Goal: Transaction & Acquisition: Subscribe to service/newsletter

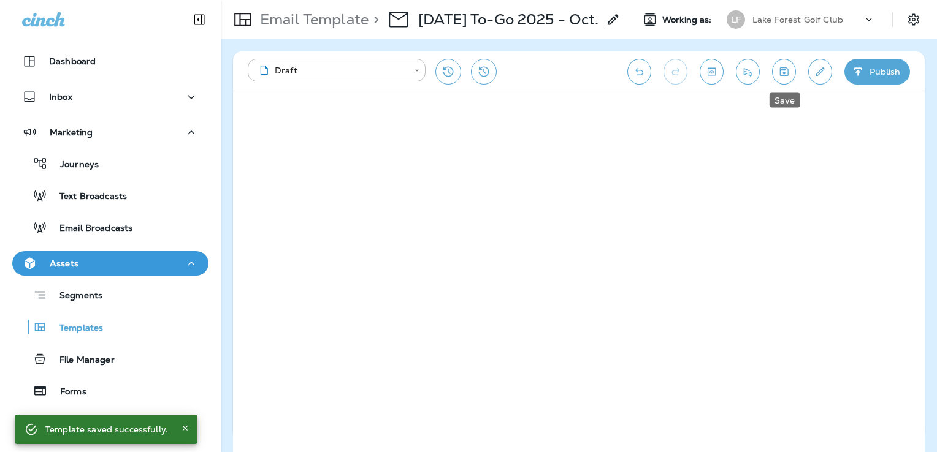
click at [787, 75] on icon "Save" at bounding box center [784, 71] width 9 height 9
click at [778, 73] on icon "Save" at bounding box center [783, 72] width 13 height 12
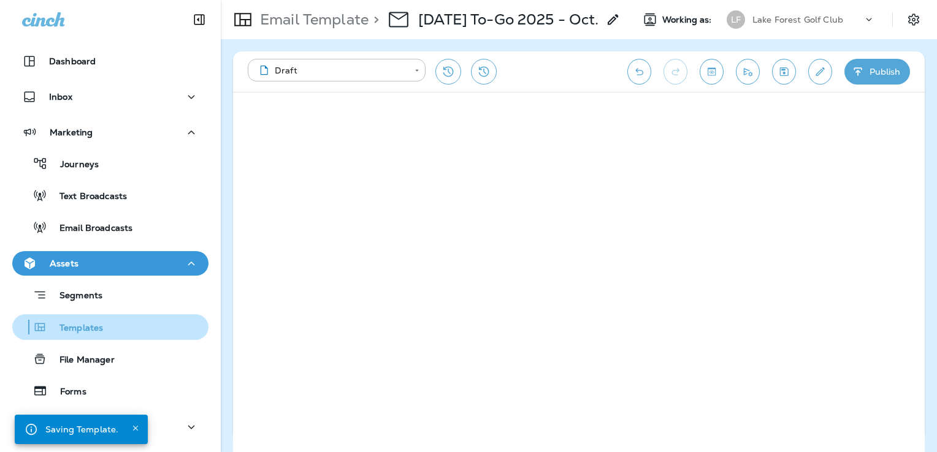
click at [128, 324] on div "Templates" at bounding box center [110, 327] width 186 height 18
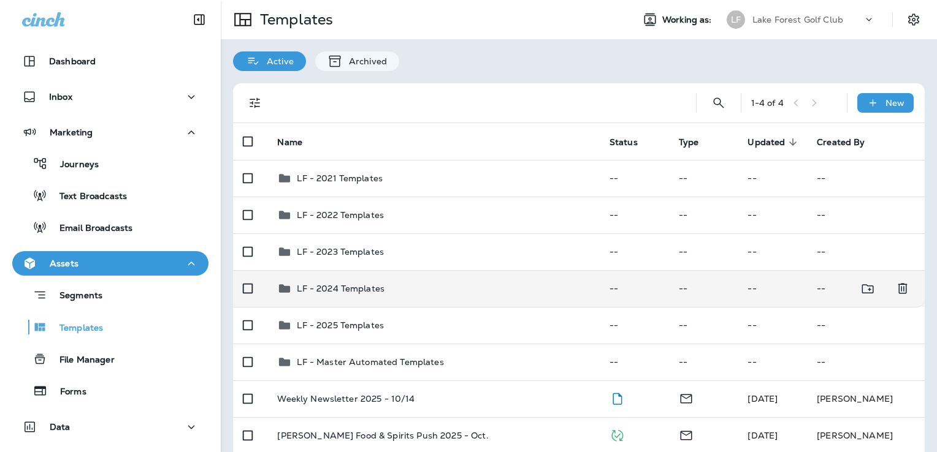
scroll to position [88, 0]
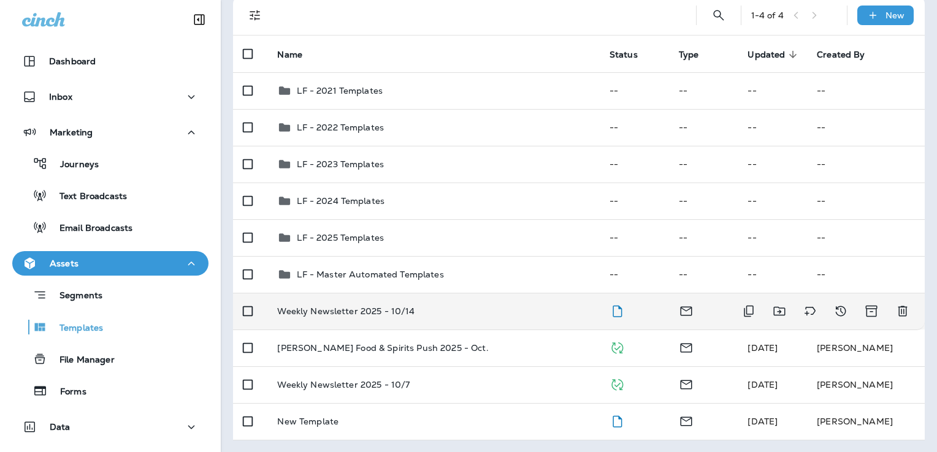
click at [492, 318] on td "Weekly Newsletter 2025 - 10/14" at bounding box center [433, 311] width 332 height 37
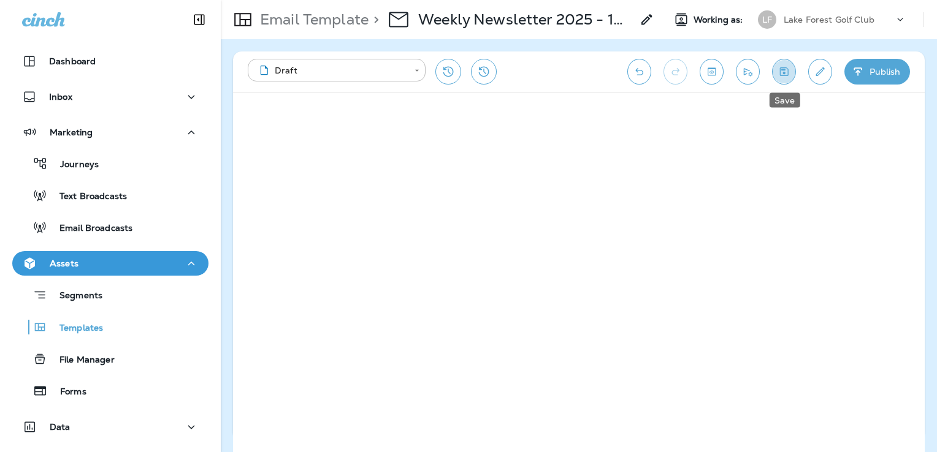
click at [782, 75] on icon "Save" at bounding box center [784, 71] width 9 height 9
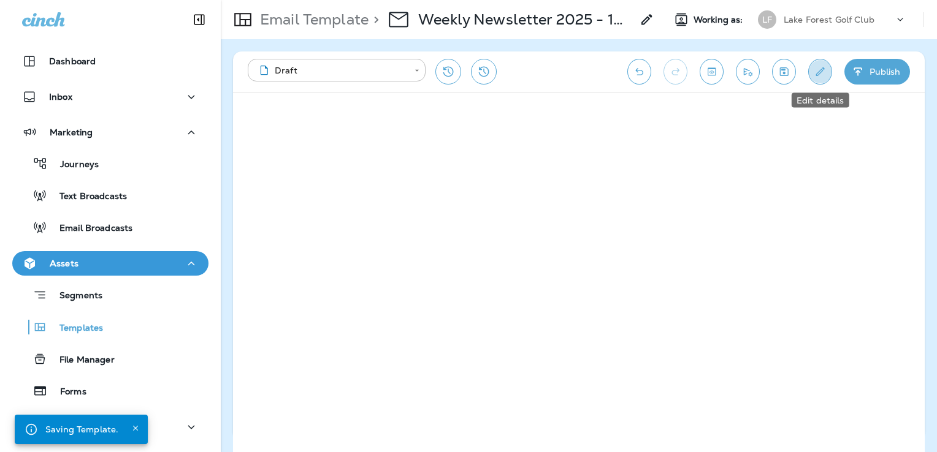
click at [817, 72] on icon "Edit details" at bounding box center [820, 71] width 9 height 9
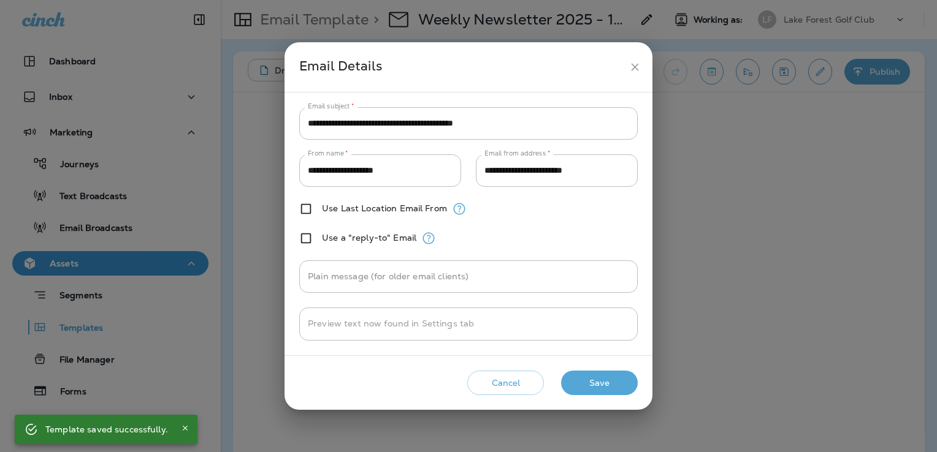
click at [599, 386] on button "Save" at bounding box center [599, 383] width 77 height 25
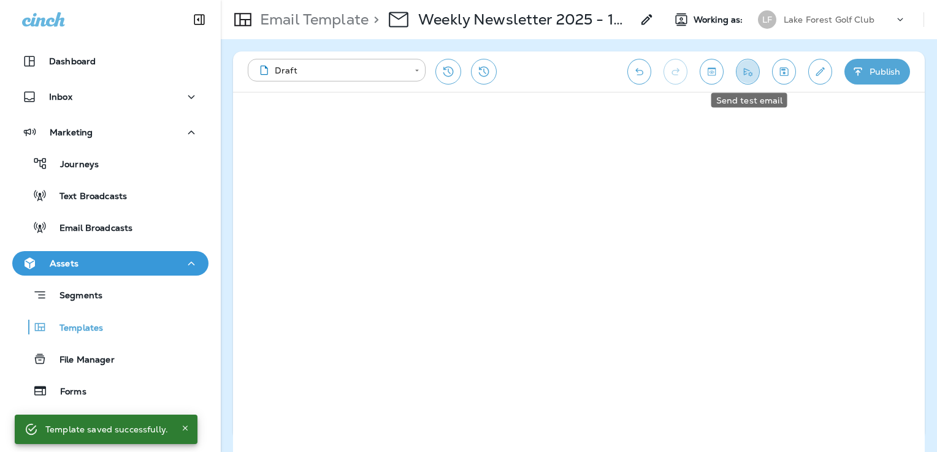
click at [746, 72] on icon "Send test email" at bounding box center [748, 72] width 9 height 8
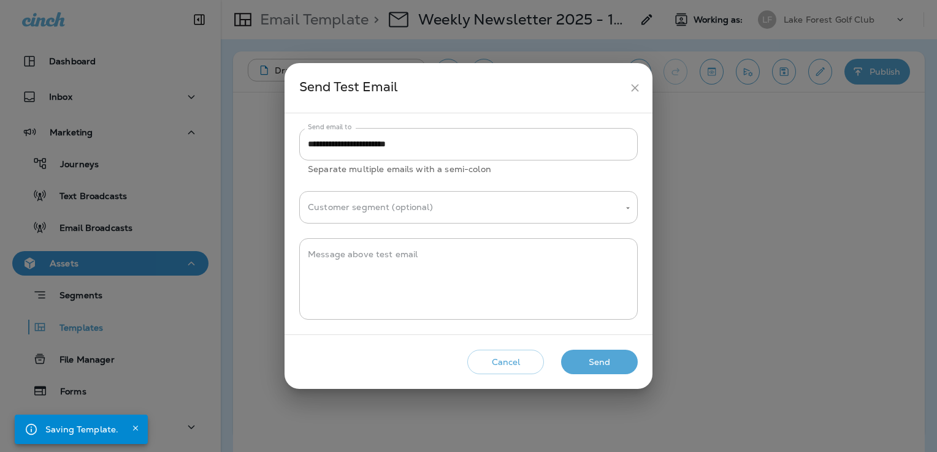
click at [603, 364] on button "Send" at bounding box center [599, 362] width 77 height 25
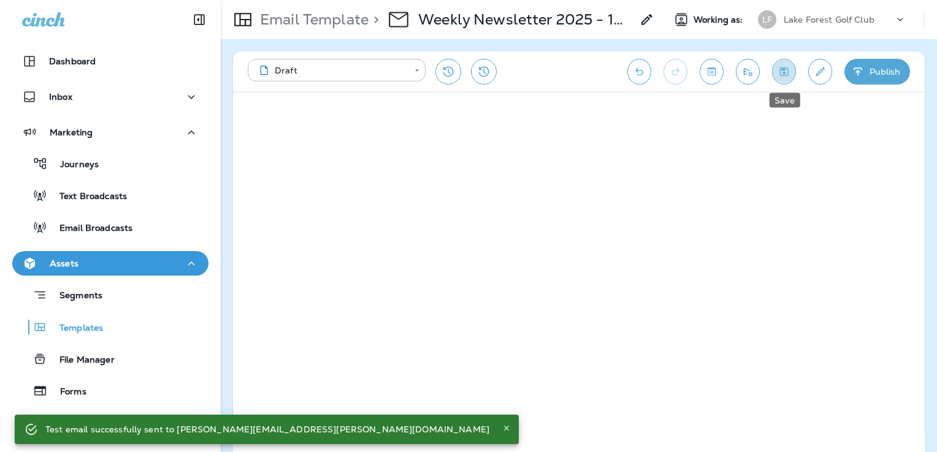
click at [782, 71] on icon "Save" at bounding box center [783, 72] width 13 height 12
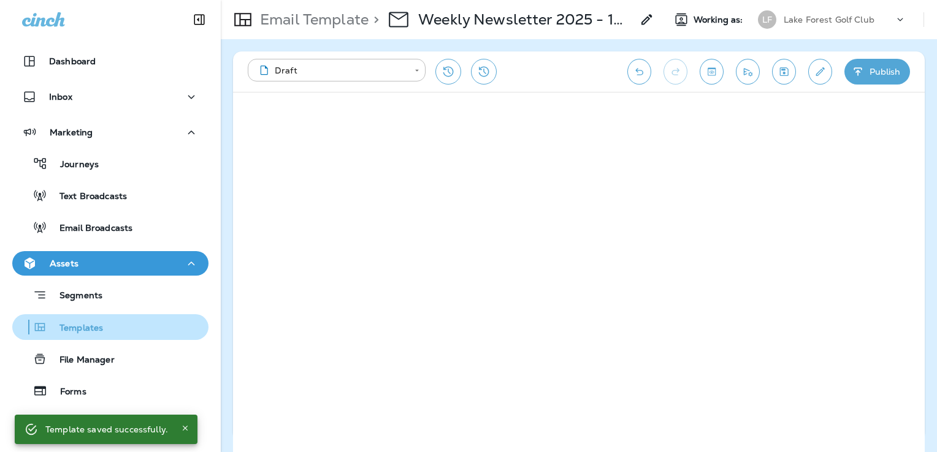
click at [90, 330] on p "Templates" at bounding box center [75, 329] width 56 height 12
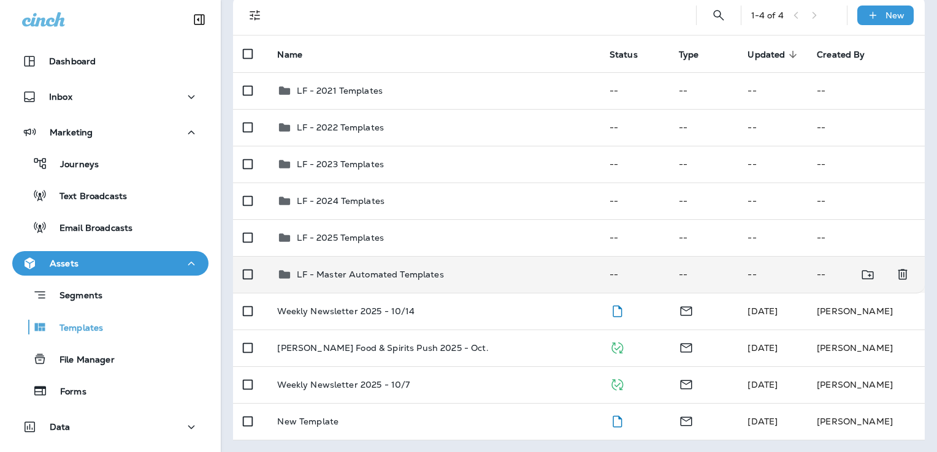
scroll to position [87, 0]
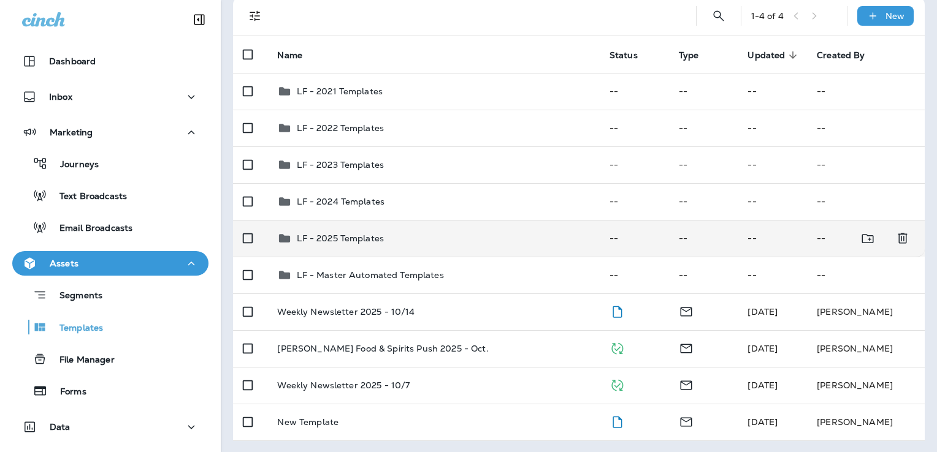
click at [466, 242] on div "LF - 2025 Templates" at bounding box center [433, 238] width 312 height 15
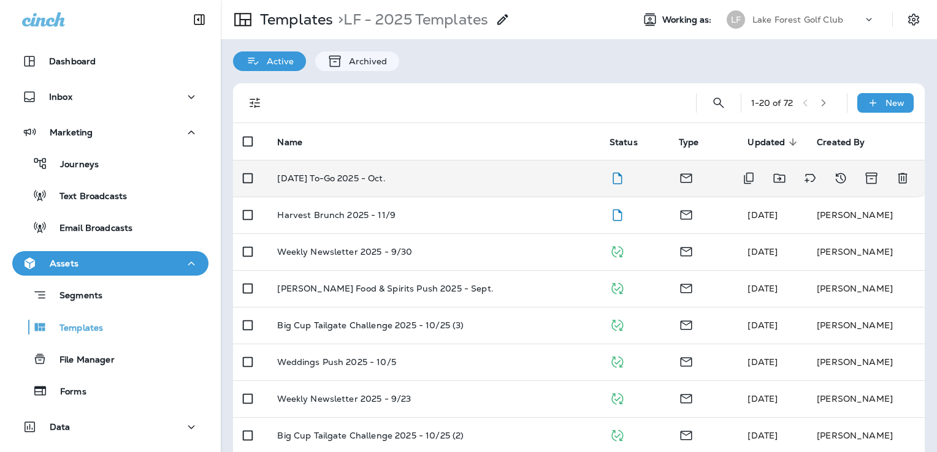
click at [478, 172] on td "Thanksgiving To-Go 2025 - Oct." at bounding box center [433, 178] width 332 height 37
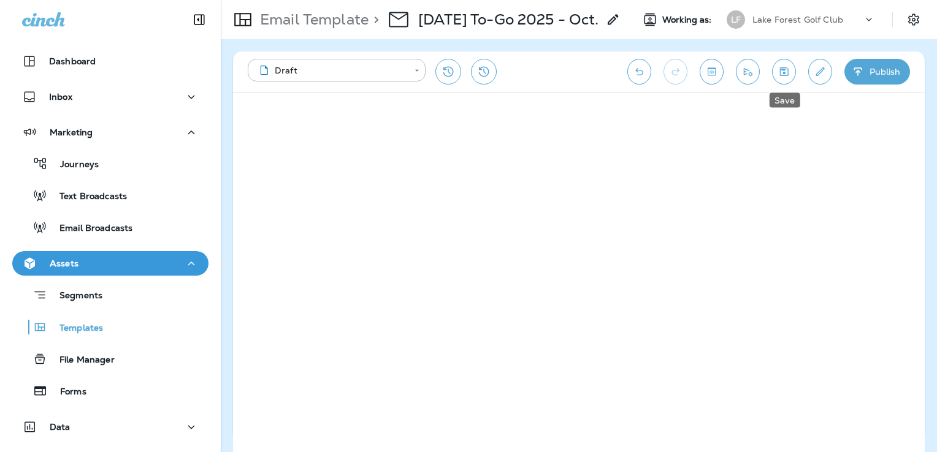
click at [780, 66] on icon "Save" at bounding box center [783, 72] width 13 height 12
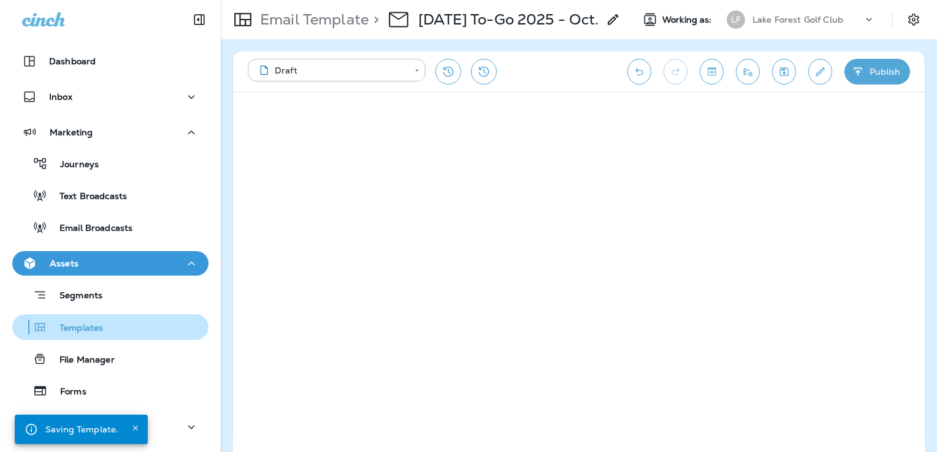
click at [86, 330] on p "Templates" at bounding box center [75, 329] width 56 height 12
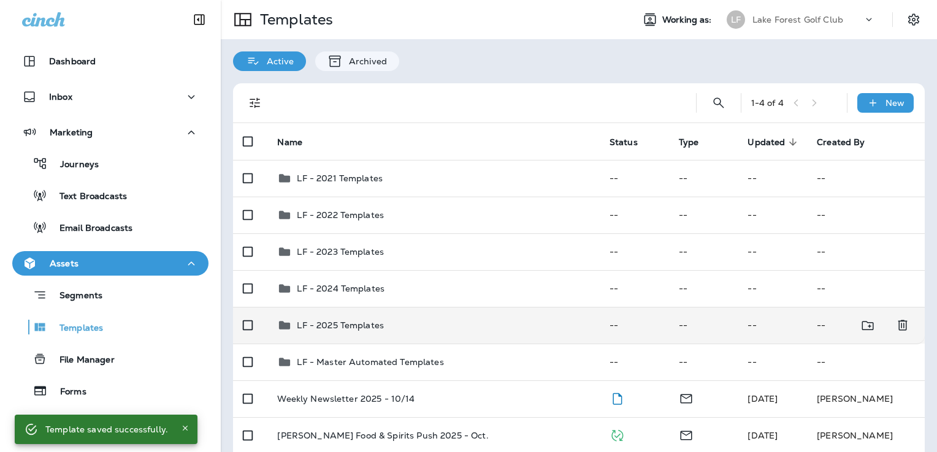
click at [446, 327] on div "LF - 2025 Templates" at bounding box center [433, 325] width 312 height 15
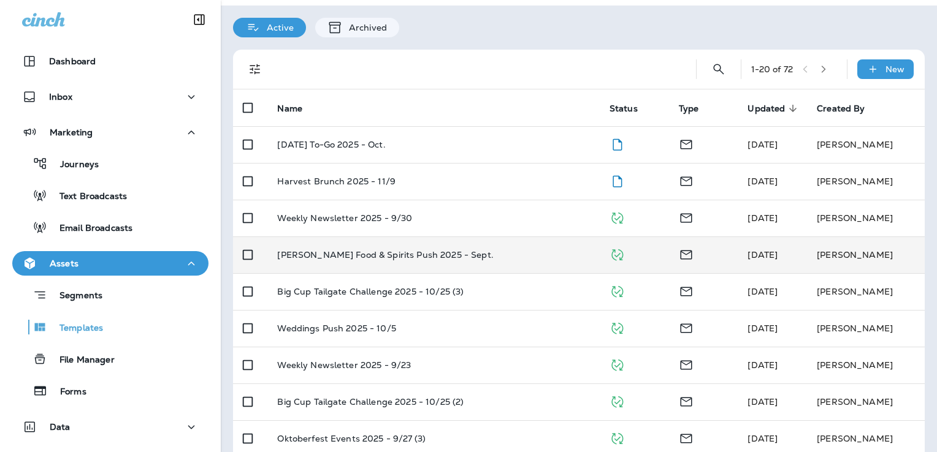
scroll to position [34, 0]
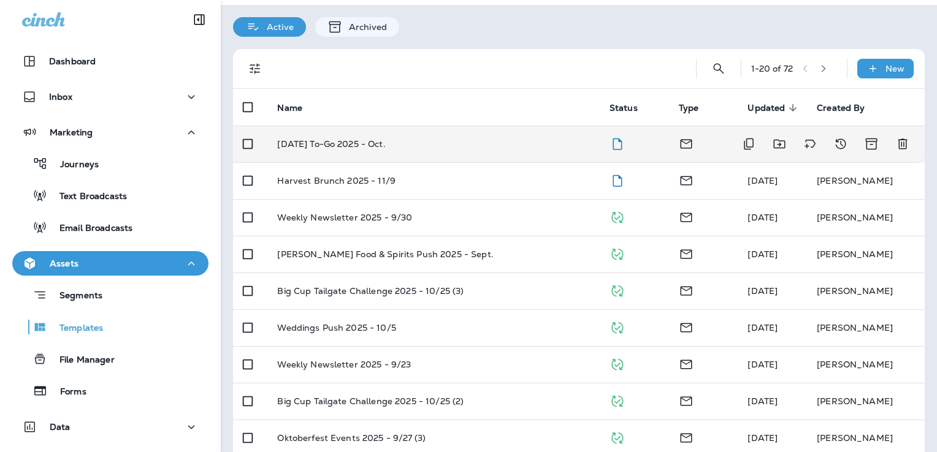
click at [474, 142] on div "Thanksgiving To-Go 2025 - Oct." at bounding box center [433, 144] width 312 height 10
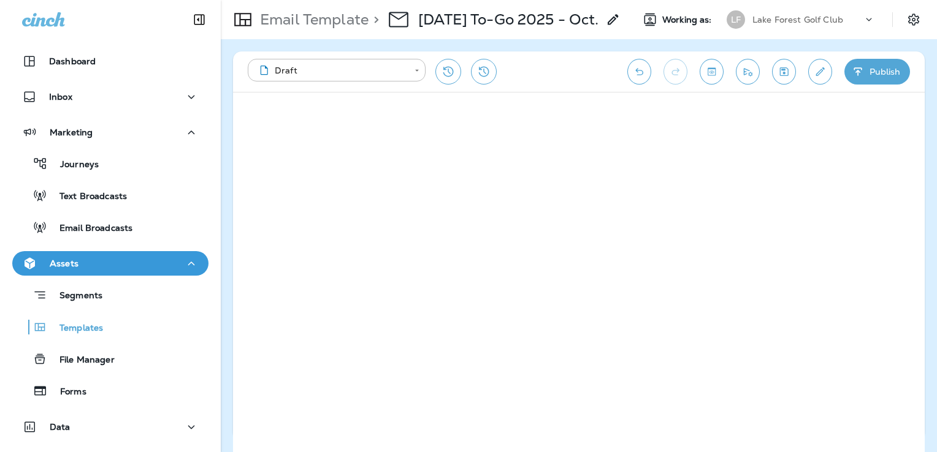
click at [782, 68] on icon "Save" at bounding box center [783, 72] width 13 height 12
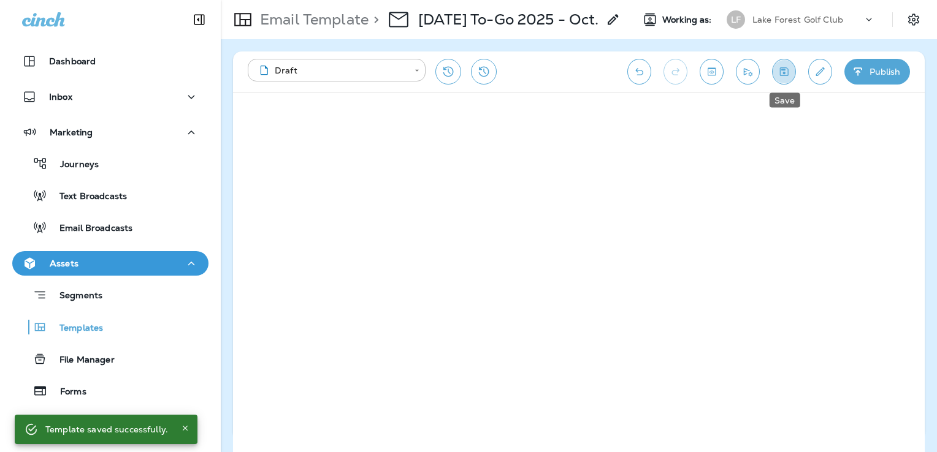
click at [782, 70] on icon "Save" at bounding box center [784, 71] width 9 height 9
click at [813, 72] on icon "Edit details" at bounding box center [819, 72] width 13 height 12
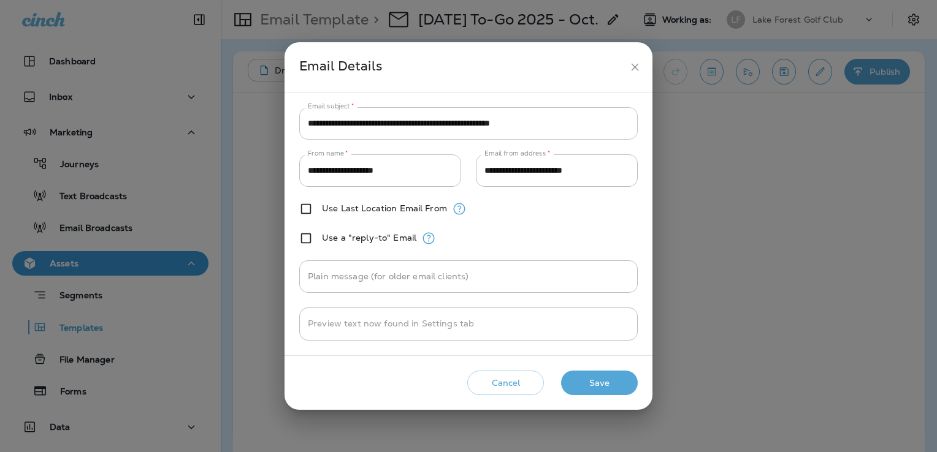
click at [569, 124] on input "**********" at bounding box center [468, 123] width 338 height 32
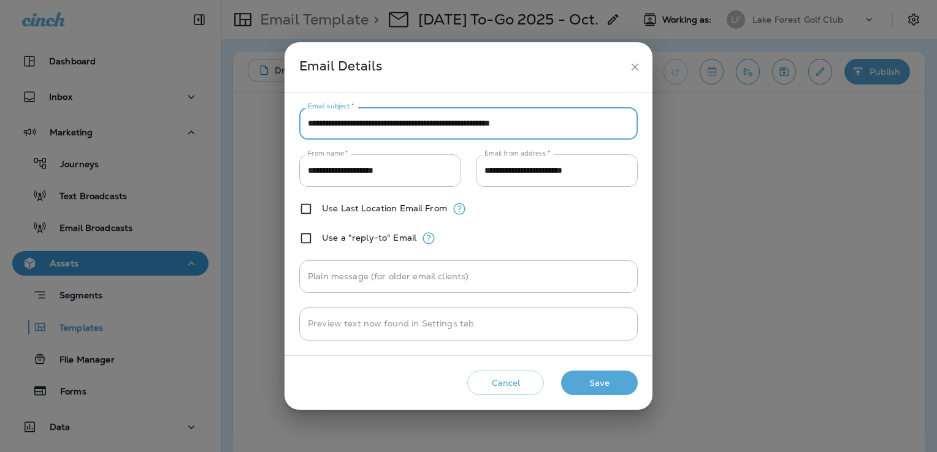
click at [569, 124] on input "**********" at bounding box center [468, 123] width 338 height 32
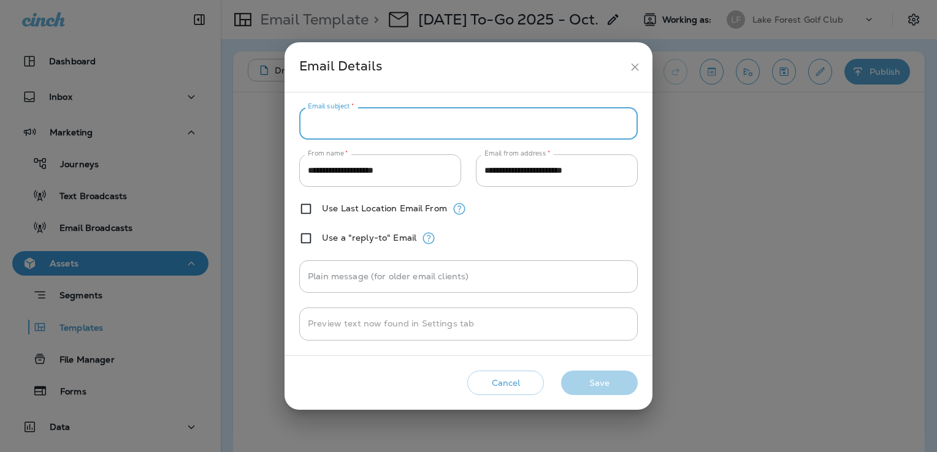
paste input "**********"
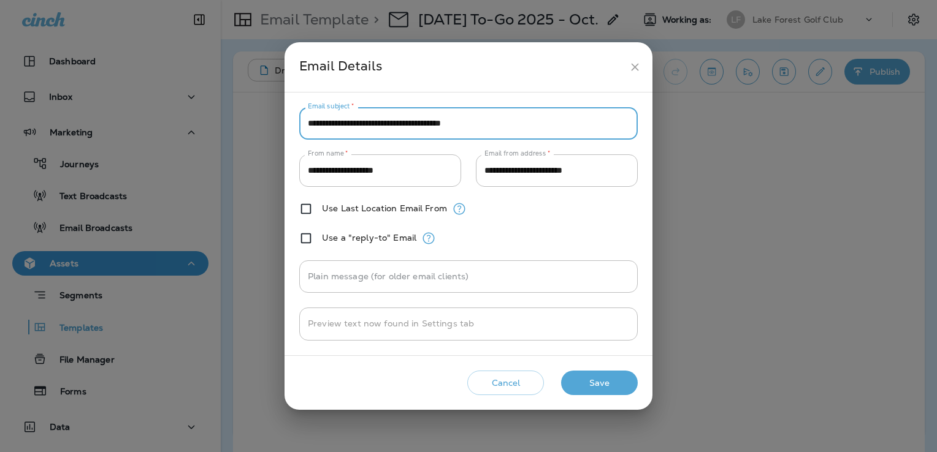
type input "**********"
click at [606, 382] on button "Save" at bounding box center [599, 383] width 77 height 25
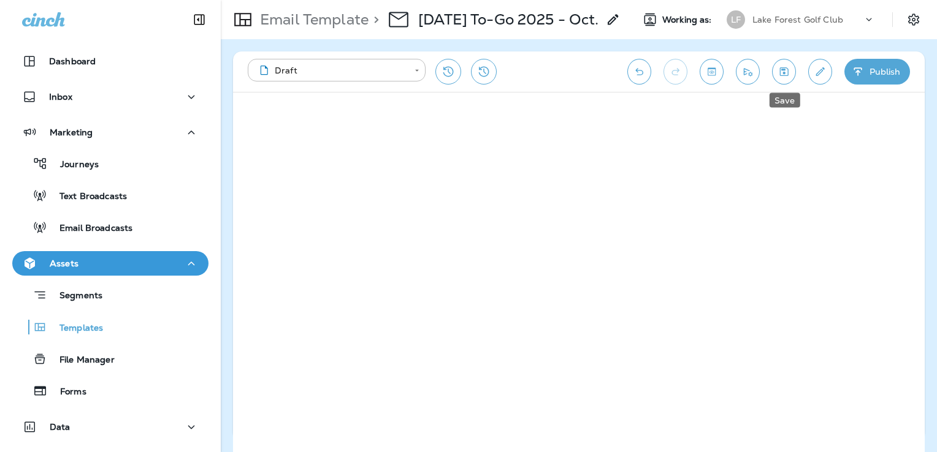
drag, startPoint x: 789, startPoint y: 70, endPoint x: 777, endPoint y: 99, distance: 31.6
click at [789, 69] on icon "Save" at bounding box center [783, 72] width 13 height 12
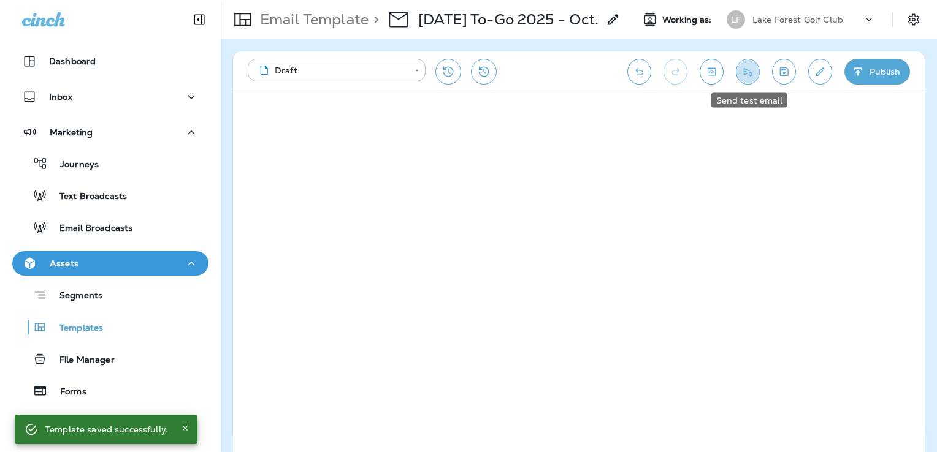
click at [749, 75] on icon "Send test email" at bounding box center [748, 72] width 9 height 8
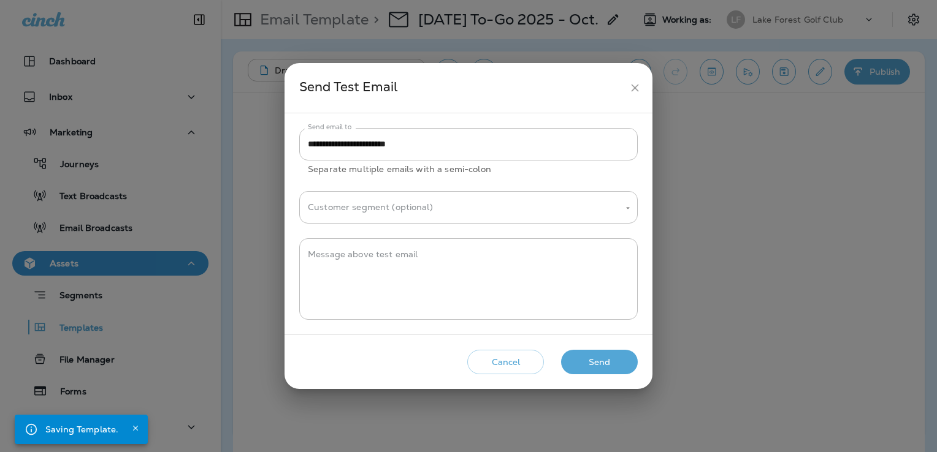
click at [611, 359] on button "Send" at bounding box center [599, 362] width 77 height 25
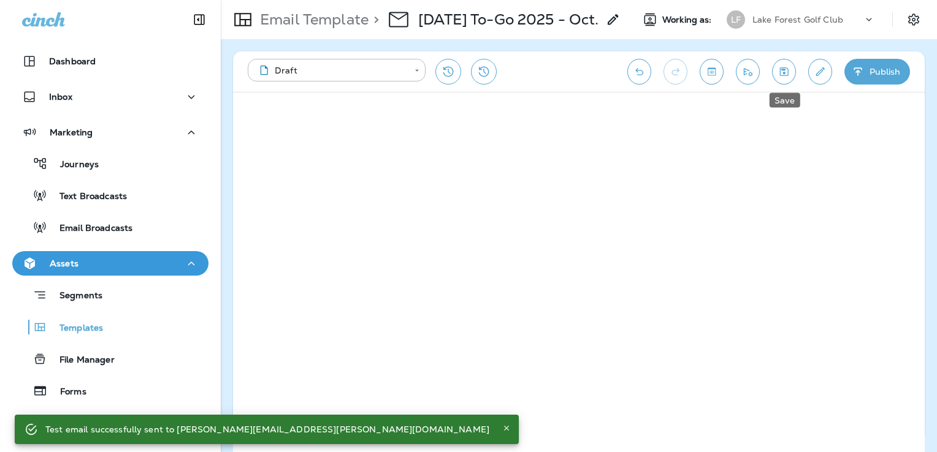
click at [785, 70] on icon "Save" at bounding box center [784, 71] width 9 height 9
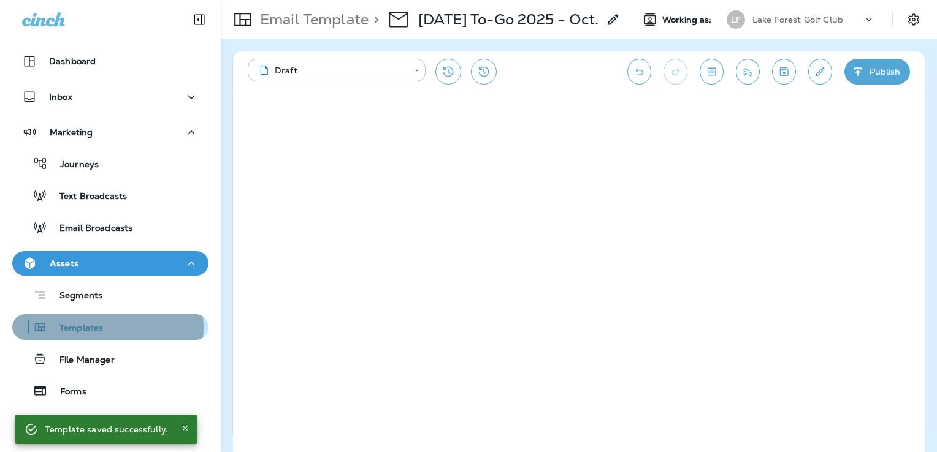
click at [97, 327] on p "Templates" at bounding box center [75, 329] width 56 height 12
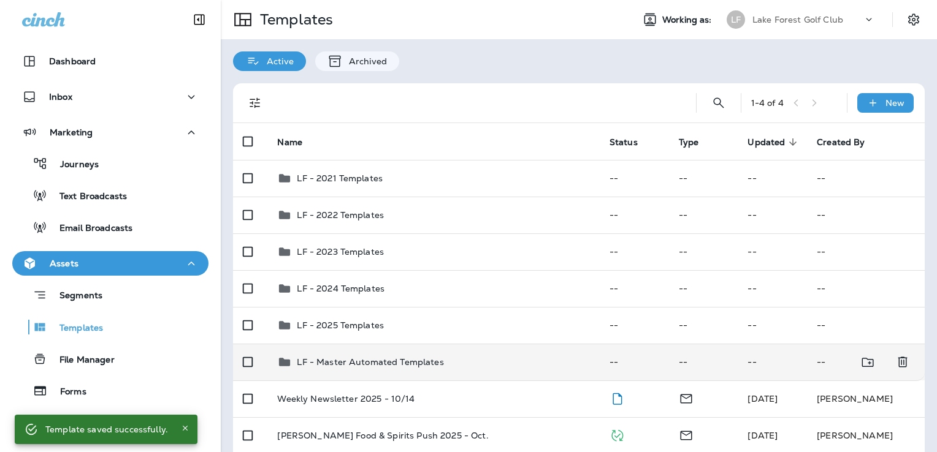
scroll to position [88, 0]
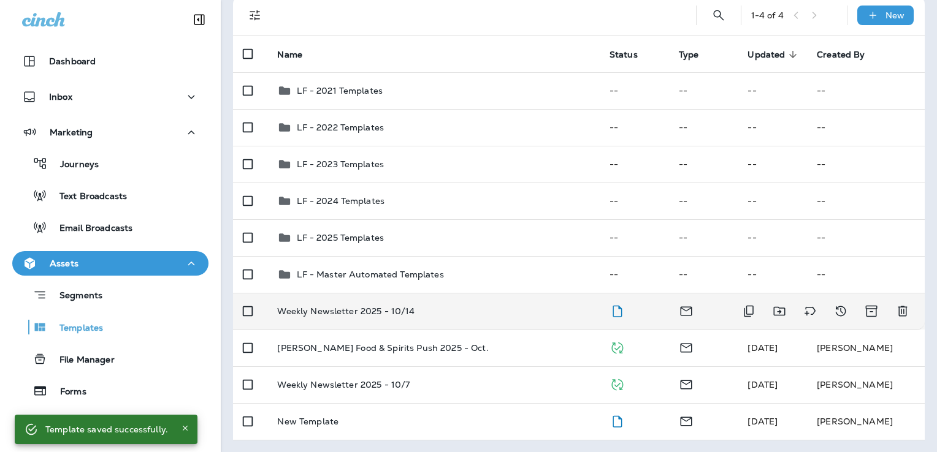
click at [498, 303] on td "Weekly Newsletter 2025 - 10/14" at bounding box center [433, 311] width 332 height 37
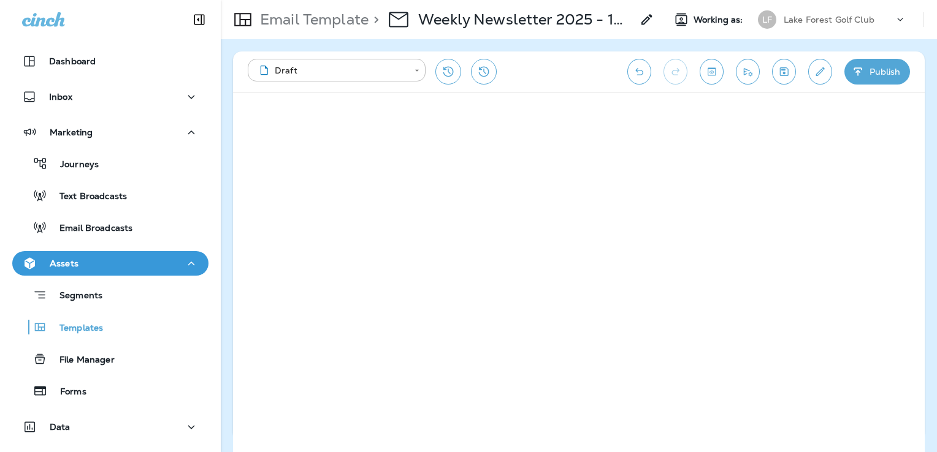
click at [878, 74] on button "Publish" at bounding box center [877, 72] width 66 height 26
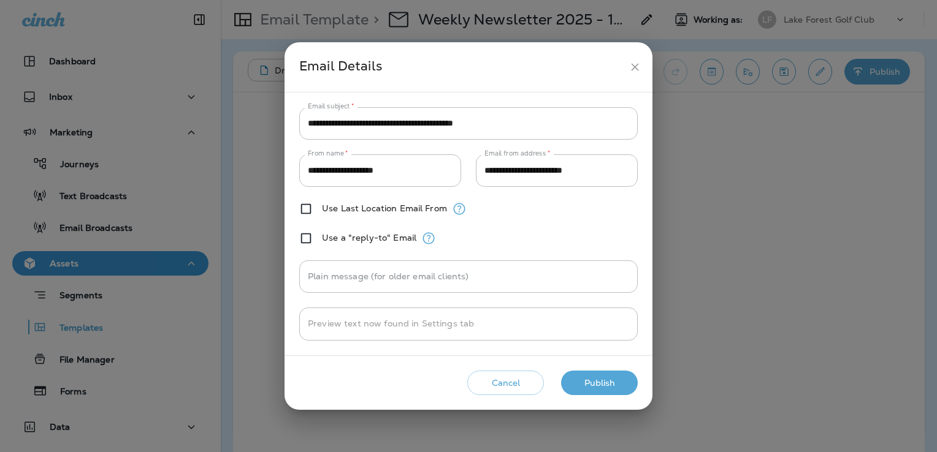
click at [619, 379] on button "Publish" at bounding box center [599, 383] width 77 height 25
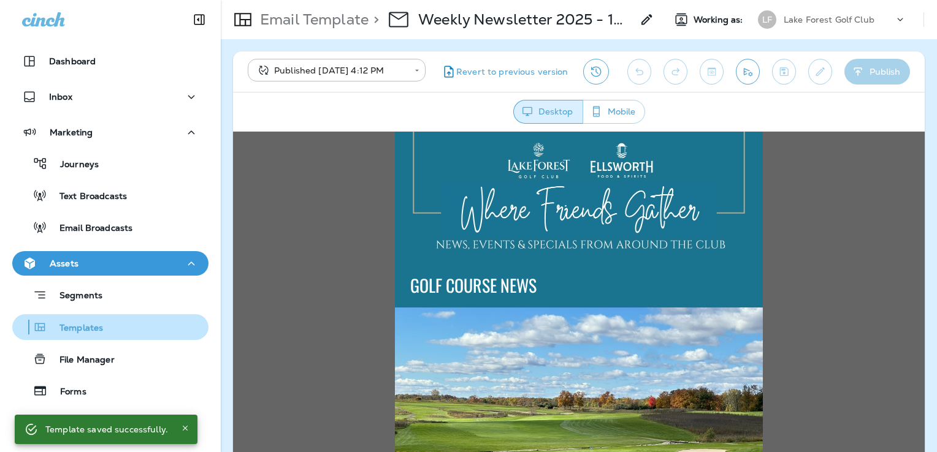
click at [110, 327] on div "Templates" at bounding box center [110, 327] width 186 height 18
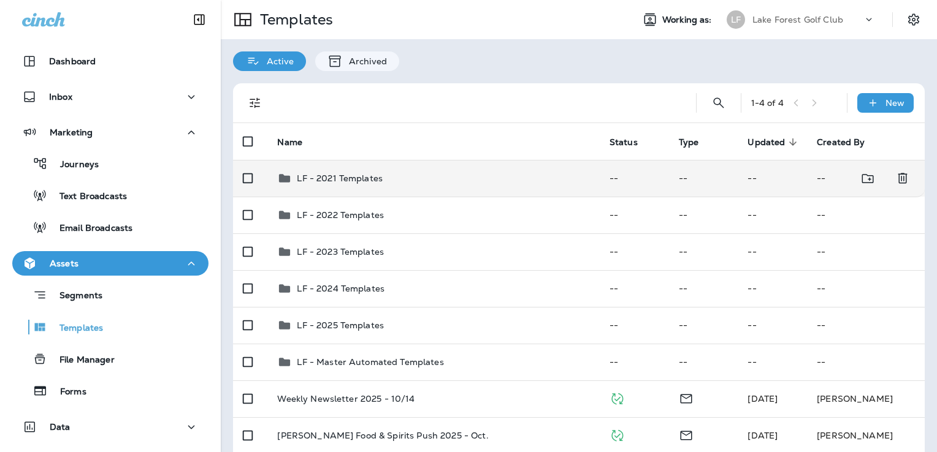
scroll to position [88, 0]
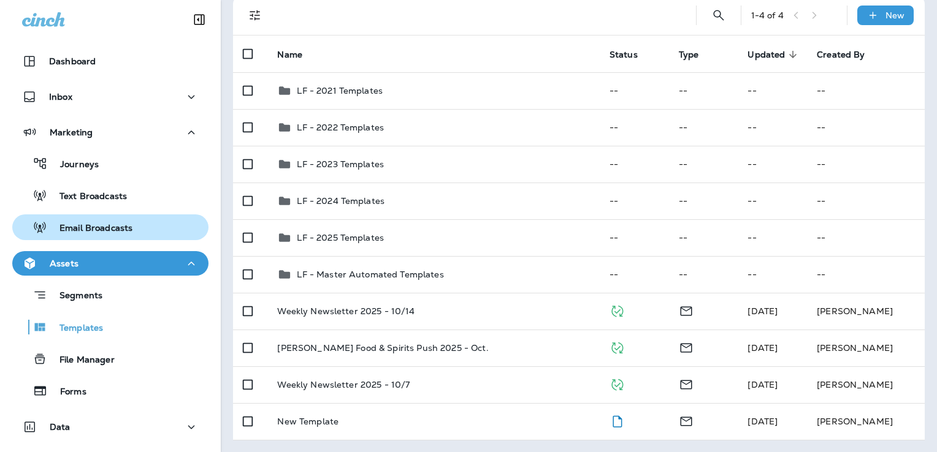
click at [120, 227] on p "Email Broadcasts" at bounding box center [89, 229] width 85 height 12
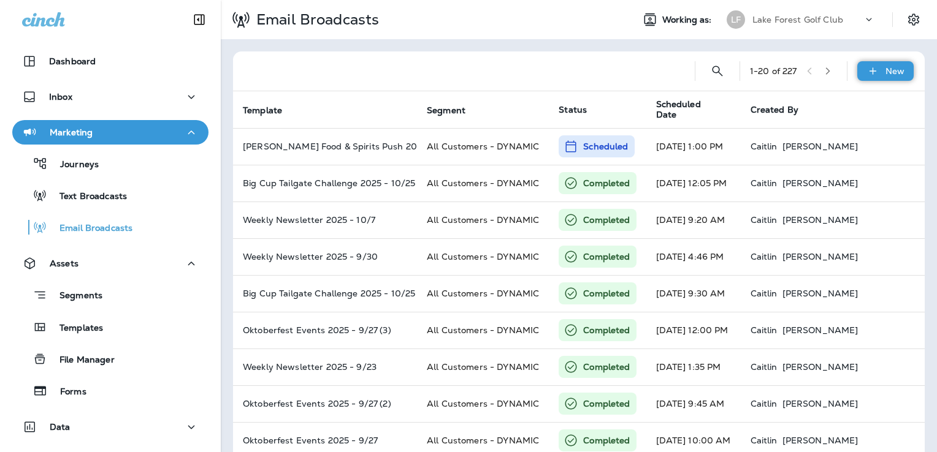
click at [885, 71] on p "New" at bounding box center [894, 71] width 19 height 10
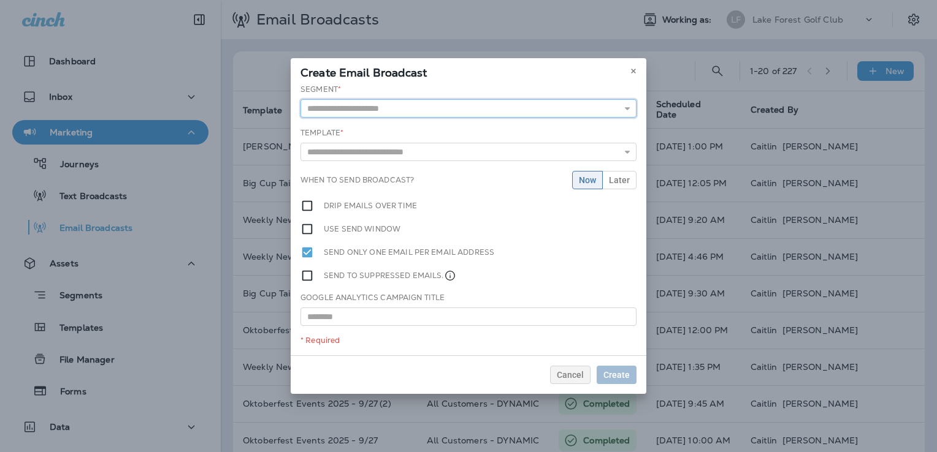
click at [349, 107] on input "text" at bounding box center [468, 108] width 336 height 18
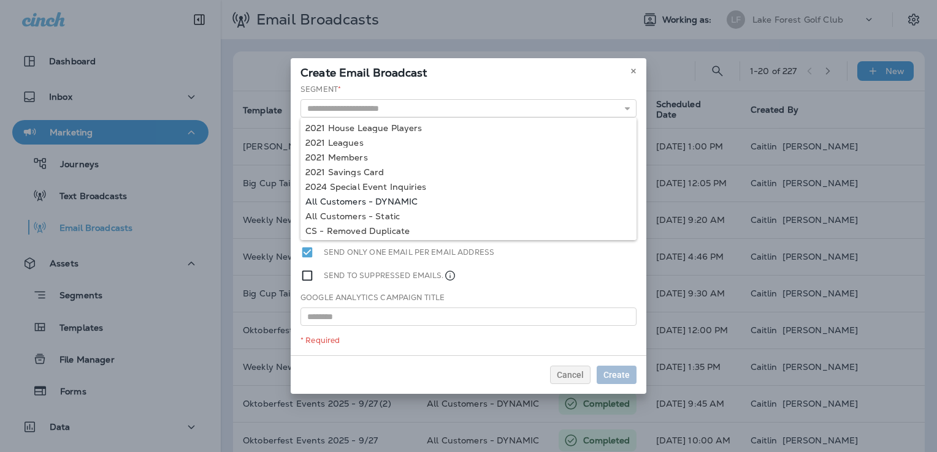
type input "**********"
click at [387, 200] on div "**********" at bounding box center [469, 220] width 356 height 272
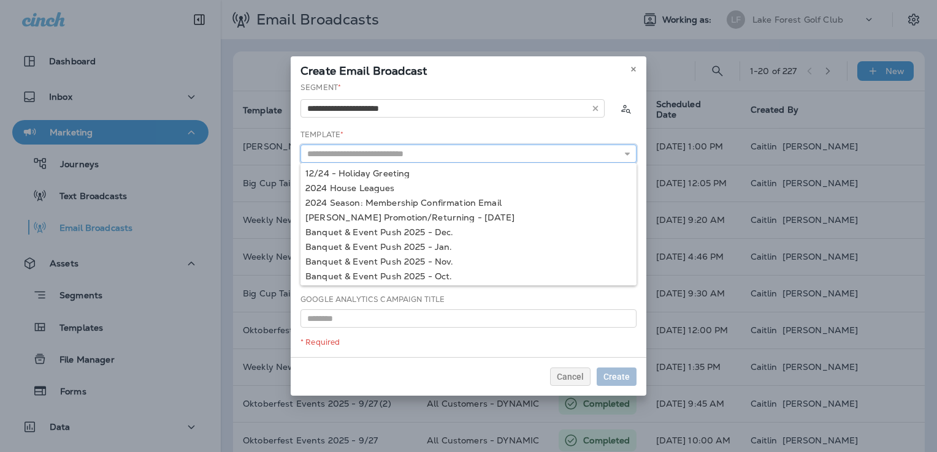
click at [395, 156] on input "text" at bounding box center [468, 154] width 336 height 18
type input "*"
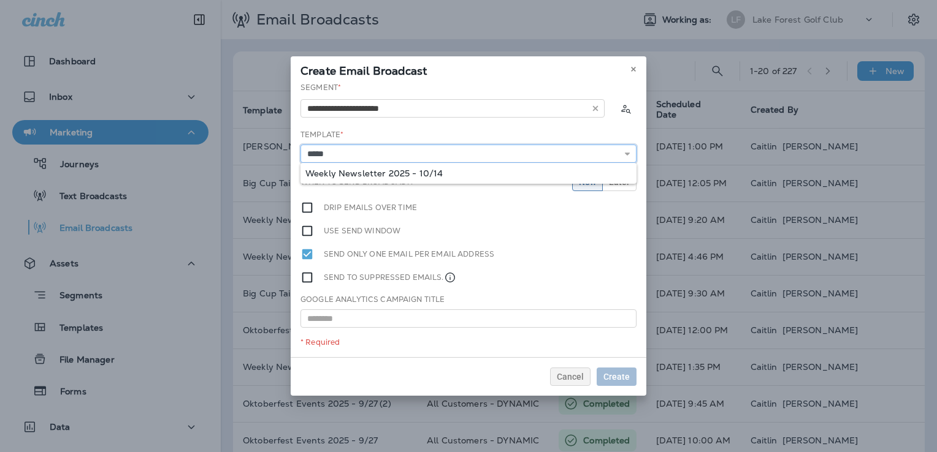
type input "**********"
click at [405, 173] on div "**********" at bounding box center [469, 219] width 356 height 275
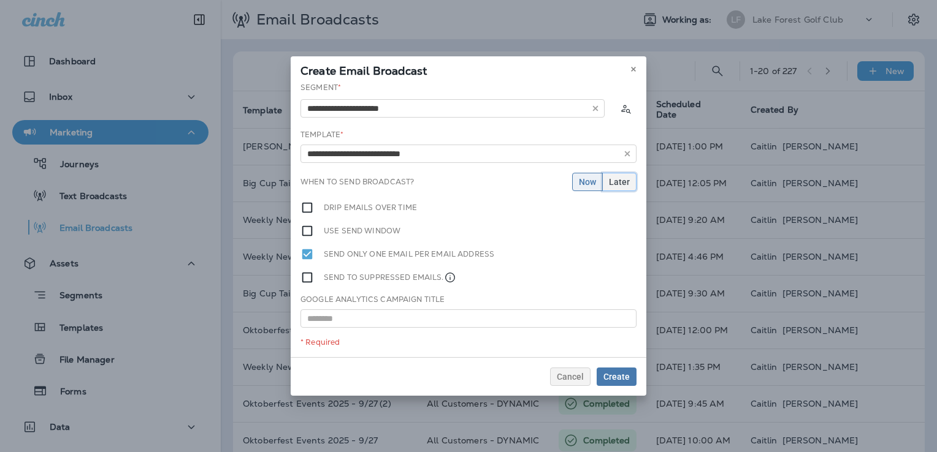
click at [623, 183] on span "Later" at bounding box center [619, 182] width 21 height 9
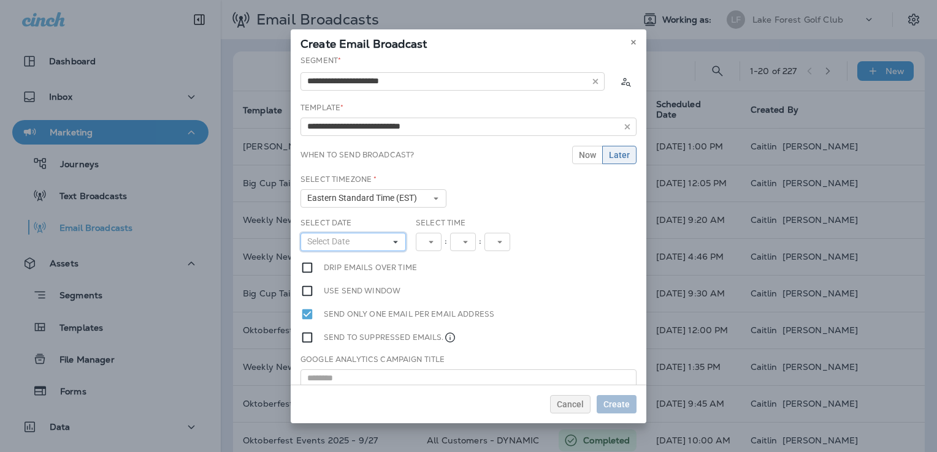
click at [348, 239] on span "Select Date" at bounding box center [330, 242] width 47 height 10
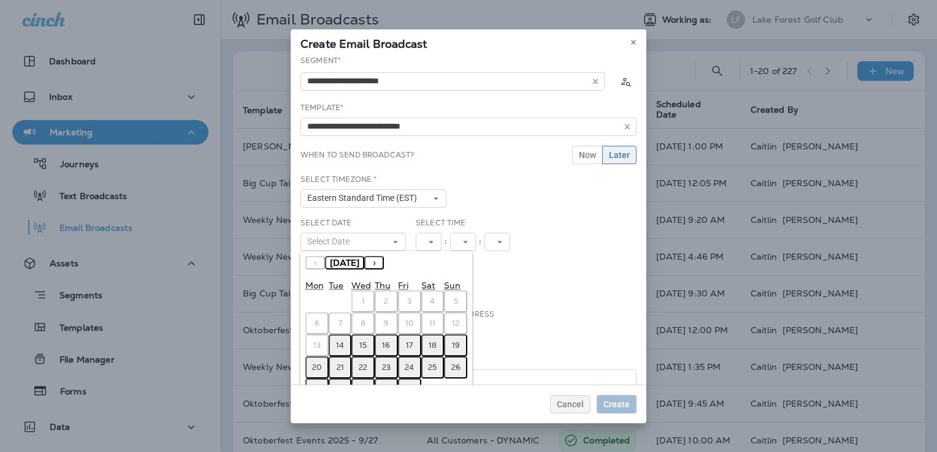
click at [342, 349] on button "14" at bounding box center [340, 346] width 23 height 22
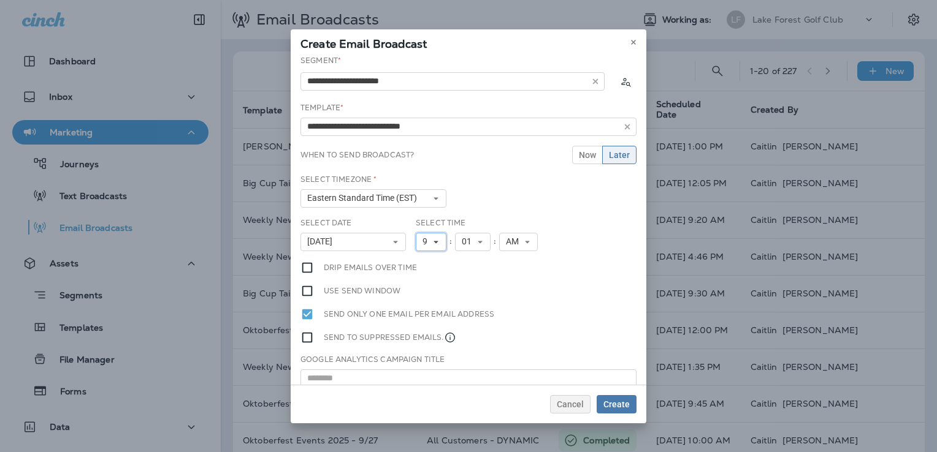
click at [432, 238] on icon at bounding box center [435, 241] width 7 height 7
click at [425, 304] on link "4" at bounding box center [431, 306] width 31 height 15
click at [465, 233] on button "01" at bounding box center [473, 242] width 36 height 18
click at [465, 335] on link "30" at bounding box center [473, 340] width 36 height 15
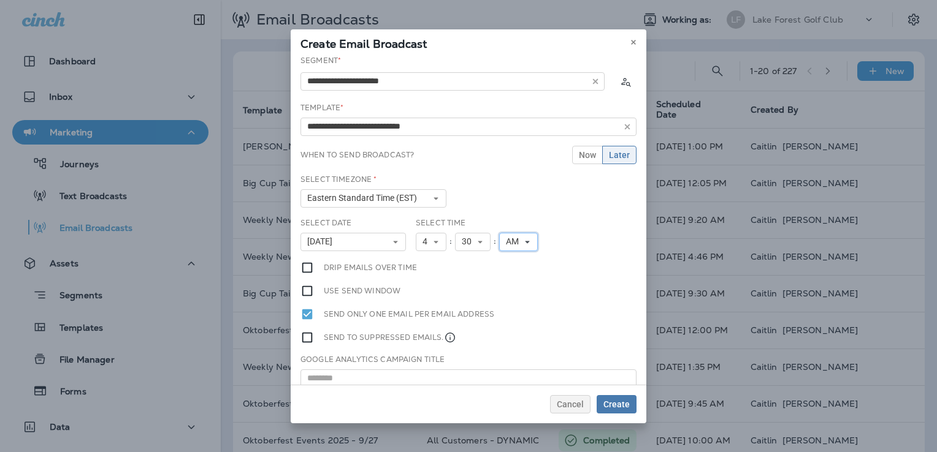
click at [514, 243] on span "AM" at bounding box center [515, 242] width 18 height 10
click at [517, 280] on link "PM" at bounding box center [518, 276] width 39 height 15
click at [383, 125] on input "**********" at bounding box center [468, 127] width 336 height 18
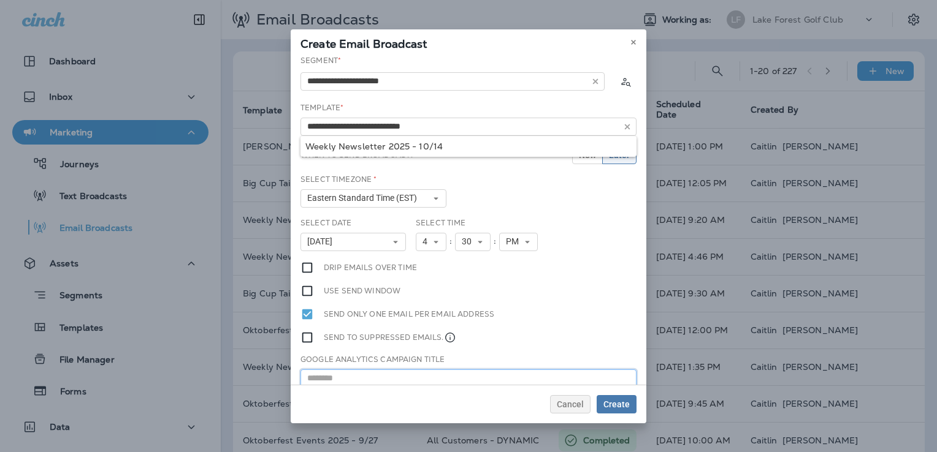
click at [359, 377] on input "text" at bounding box center [468, 379] width 336 height 18
paste input "**********"
type input "**********"
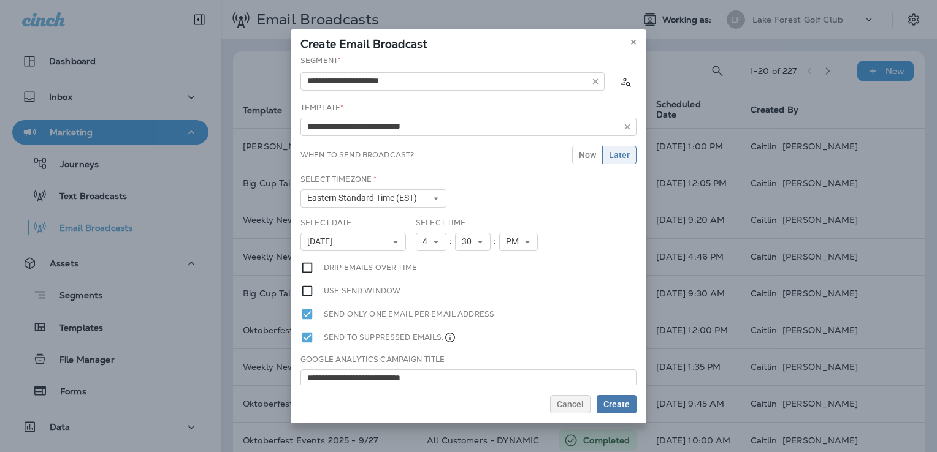
scroll to position [32, 0]
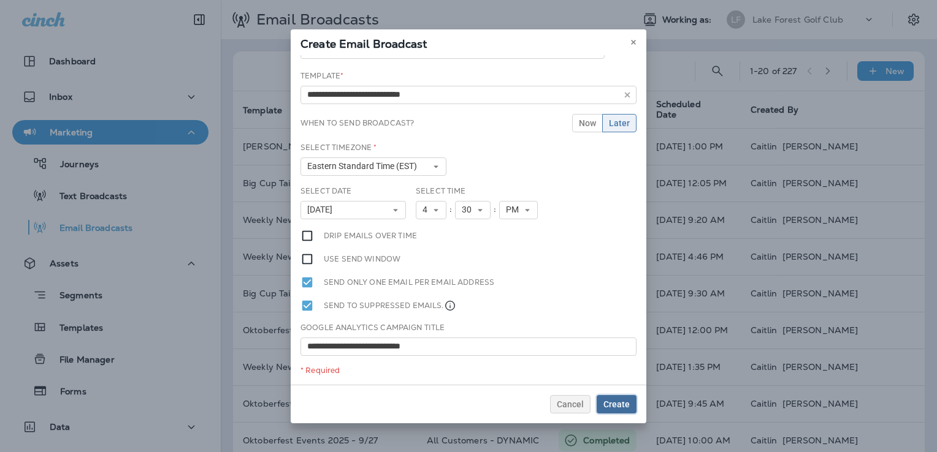
click at [620, 401] on span "Create" at bounding box center [616, 404] width 26 height 9
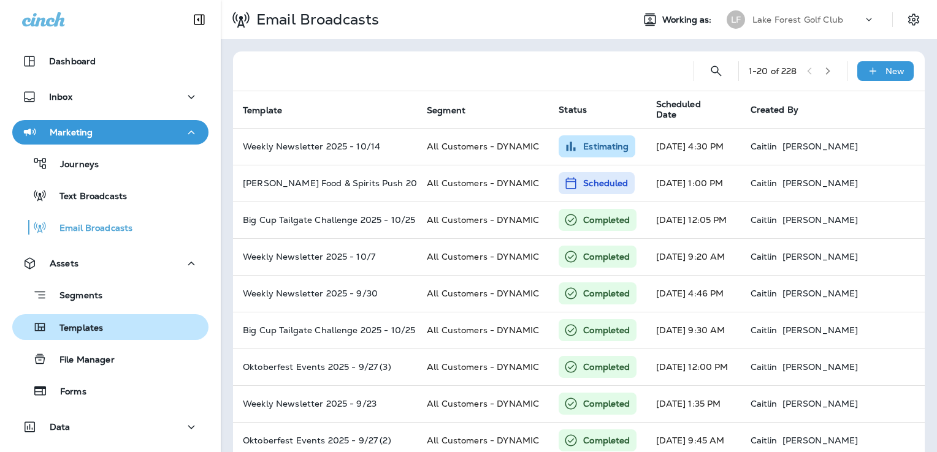
click at [105, 328] on div "Templates" at bounding box center [110, 327] width 186 height 18
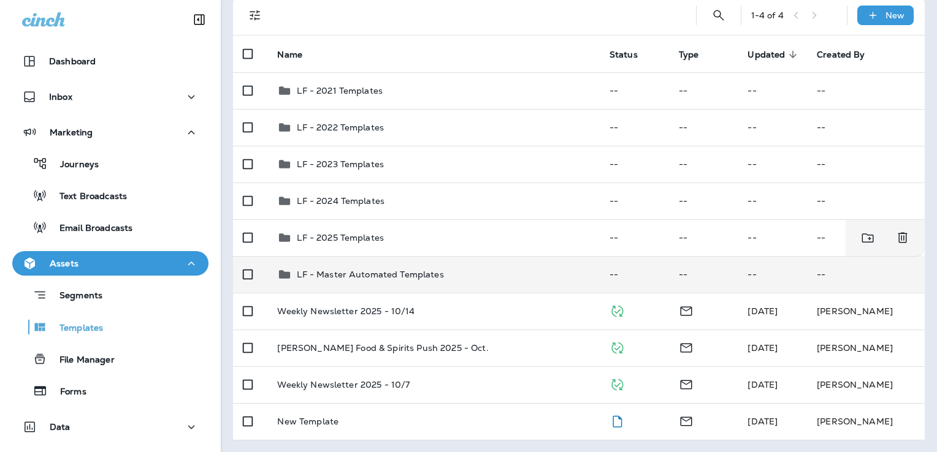
scroll to position [87, 0]
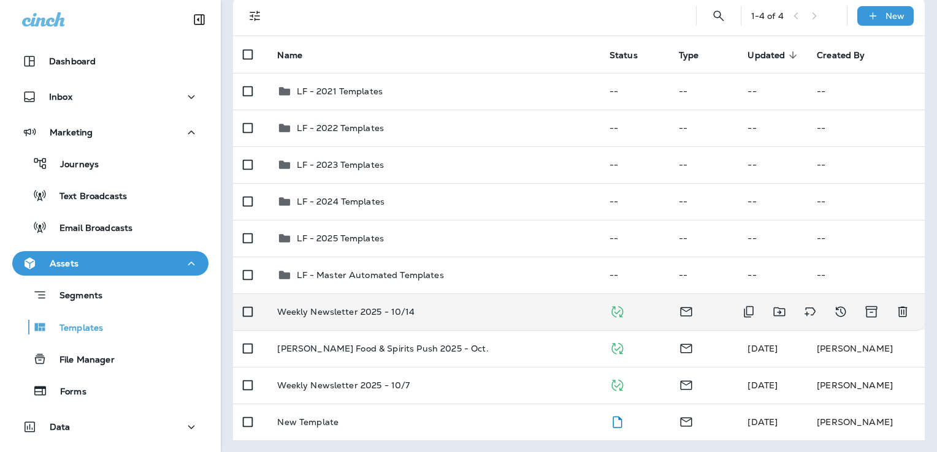
click at [488, 310] on div "Weekly Newsletter 2025 - 10/14" at bounding box center [433, 312] width 312 height 10
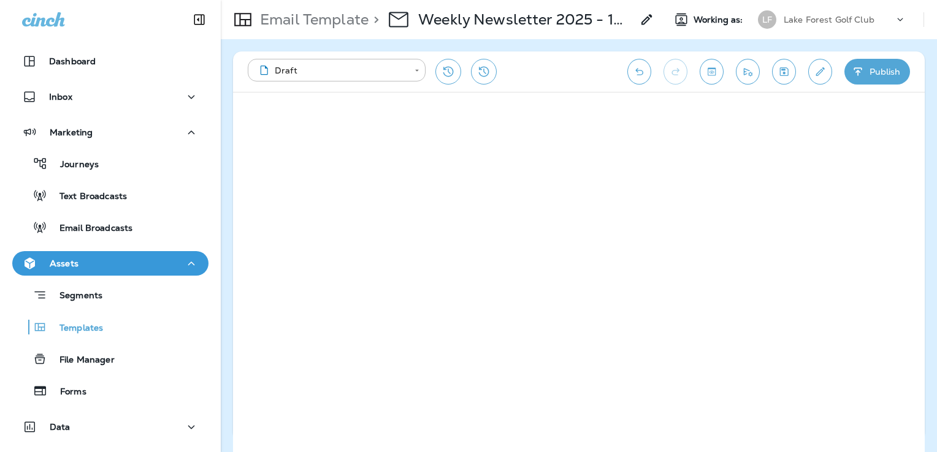
click at [787, 80] on button "Save" at bounding box center [784, 72] width 24 height 26
click at [859, 72] on icon "button" at bounding box center [857, 71] width 8 height 8
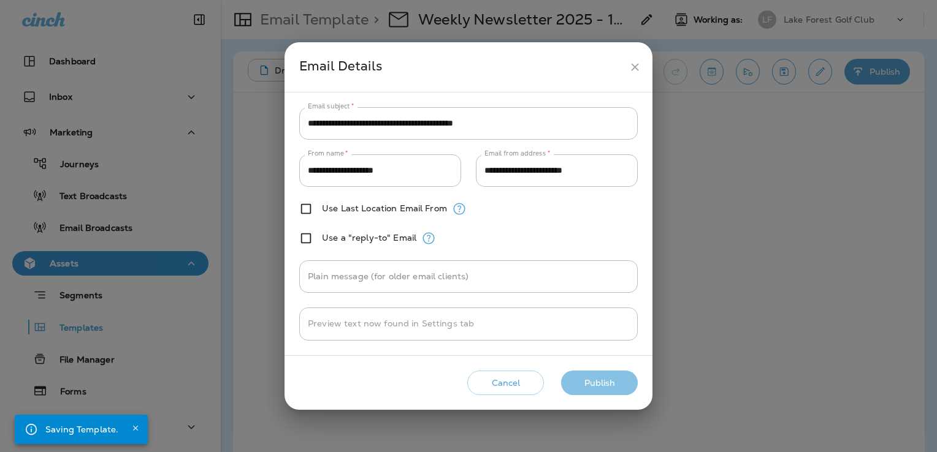
click at [584, 391] on button "Publish" at bounding box center [599, 383] width 77 height 25
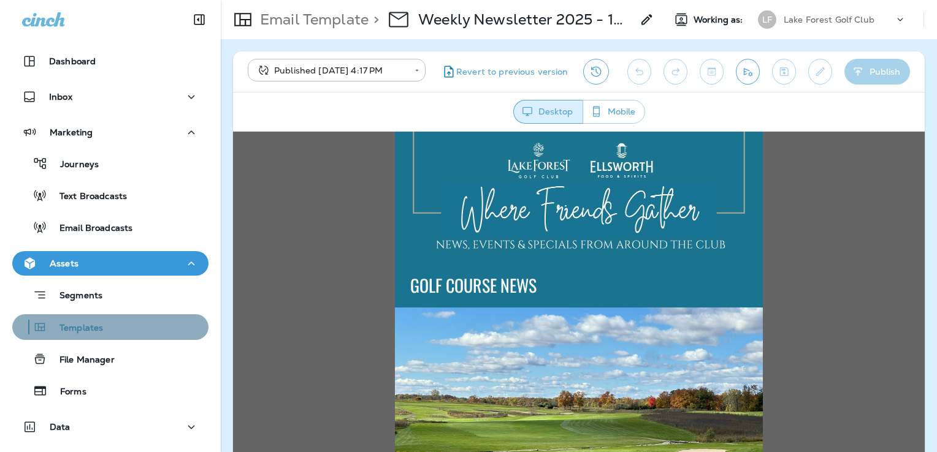
click at [110, 332] on div "Templates" at bounding box center [110, 327] width 186 height 18
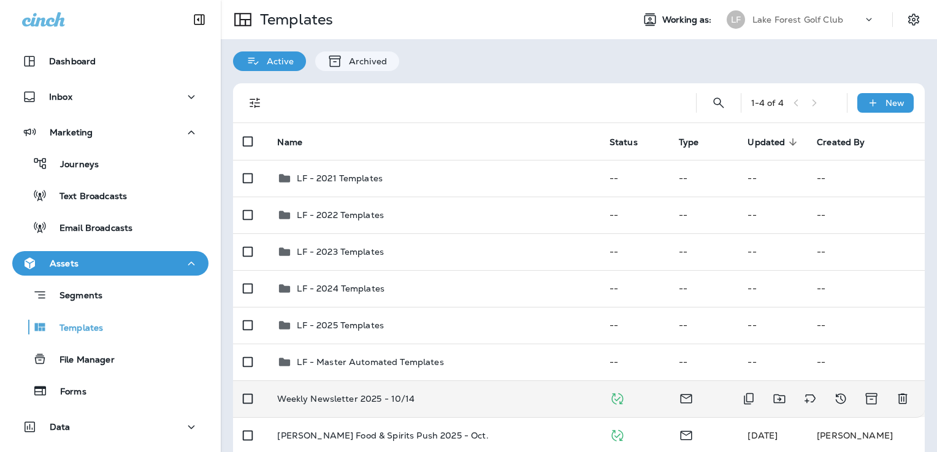
click at [484, 393] on td "Weekly Newsletter 2025 - 10/14" at bounding box center [433, 399] width 332 height 37
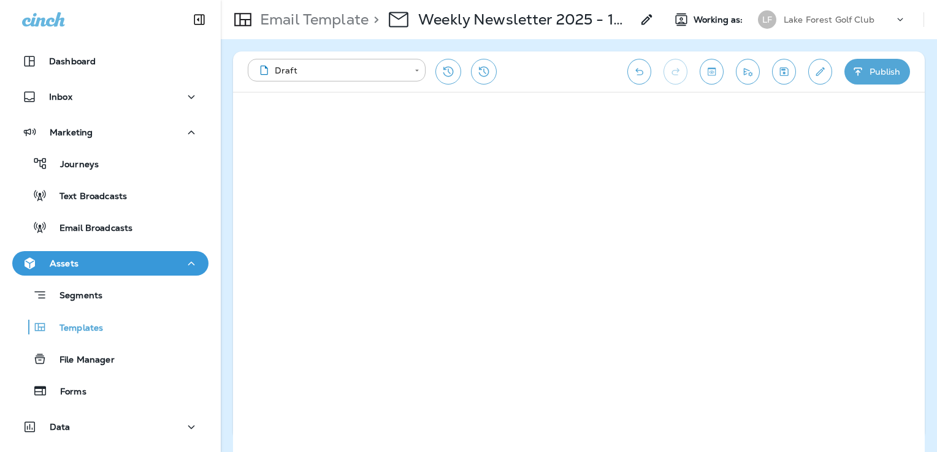
click at [786, 75] on icon "Save" at bounding box center [784, 71] width 9 height 9
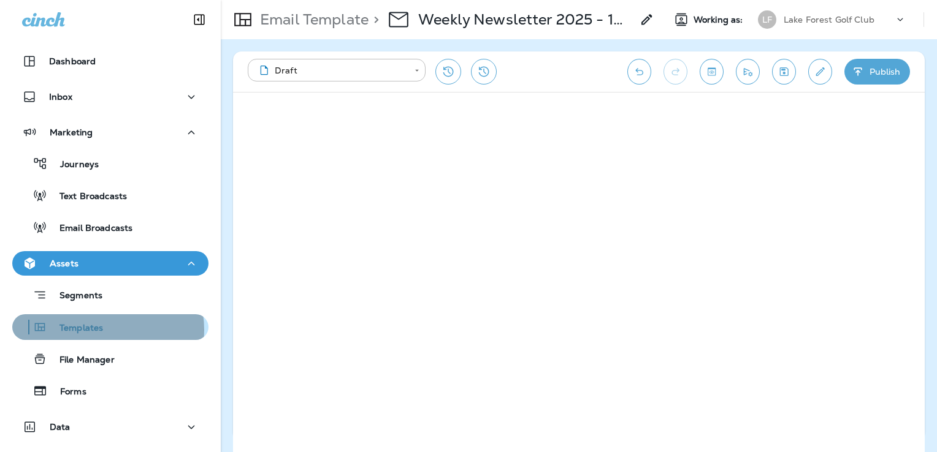
drag, startPoint x: 106, startPoint y: 330, endPoint x: 129, endPoint y: 324, distance: 23.5
click at [107, 330] on div "Templates" at bounding box center [110, 327] width 186 height 18
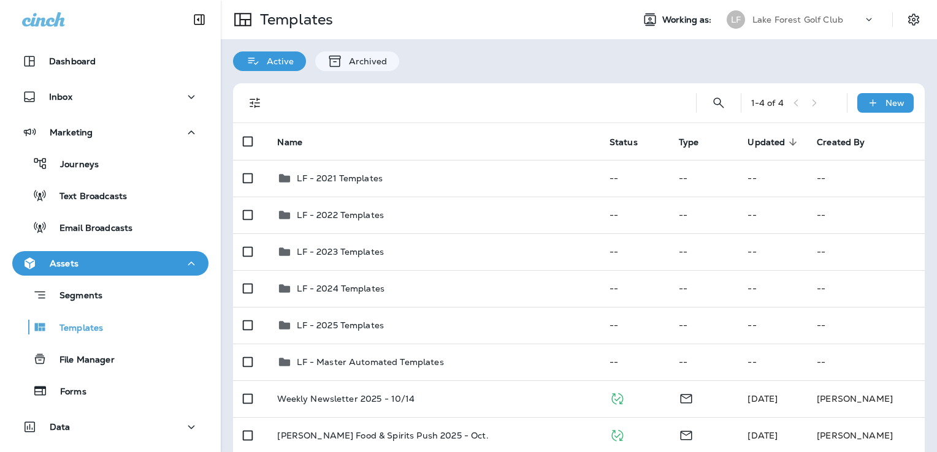
click at [799, 17] on p "Lake Forest Golf Club" at bounding box center [797, 20] width 91 height 10
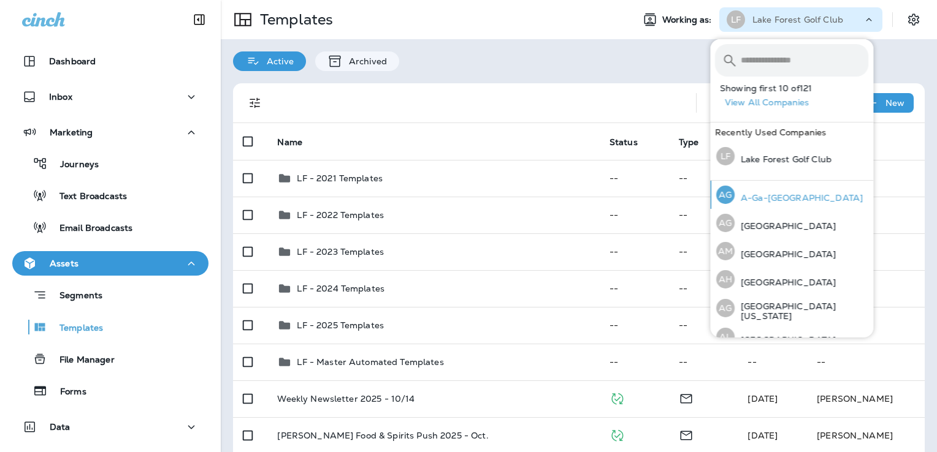
click at [778, 194] on p "A-Ga-[GEOGRAPHIC_DATA]" at bounding box center [798, 198] width 128 height 10
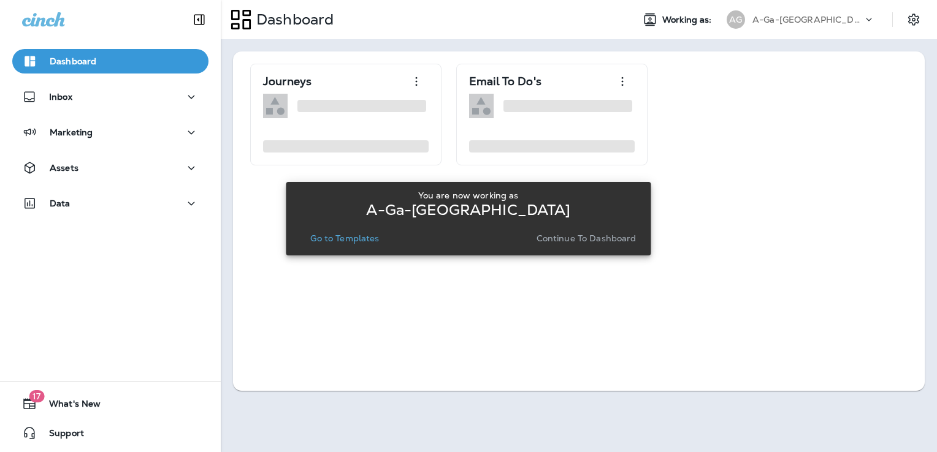
click at [358, 237] on p "Go to Templates" at bounding box center [344, 239] width 69 height 10
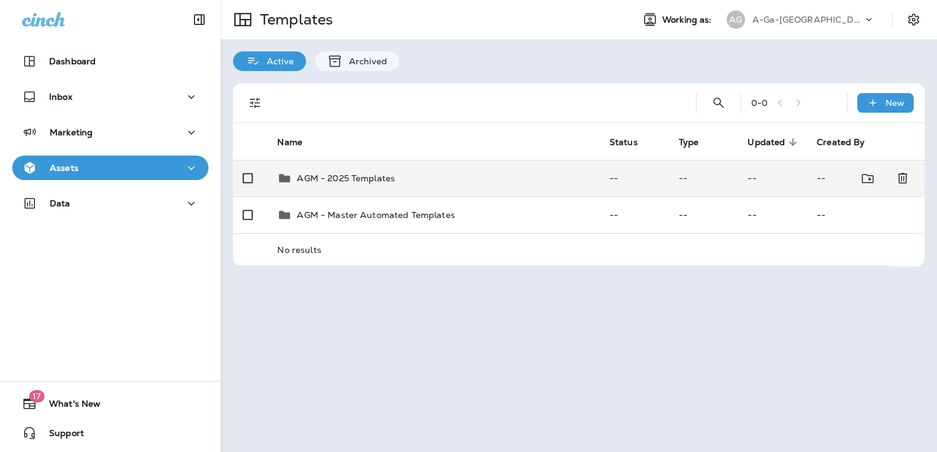
click at [352, 174] on p "AGM - 2025 Templates" at bounding box center [346, 178] width 98 height 10
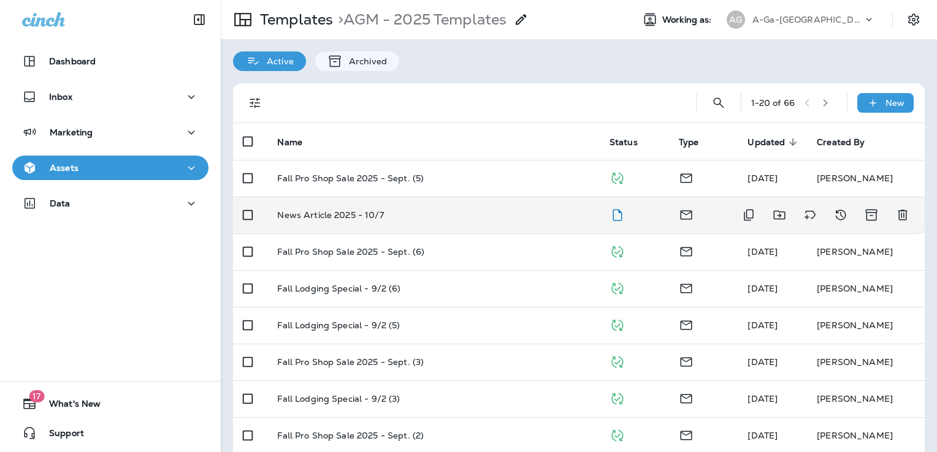
click at [483, 222] on td "News Article 2025 - 10/7" at bounding box center [433, 215] width 332 height 37
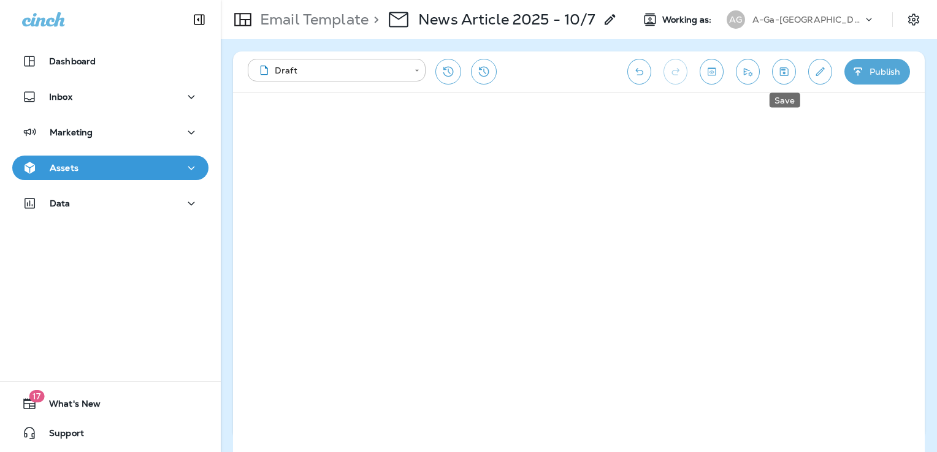
click at [785, 75] on icon "Save" at bounding box center [784, 71] width 9 height 9
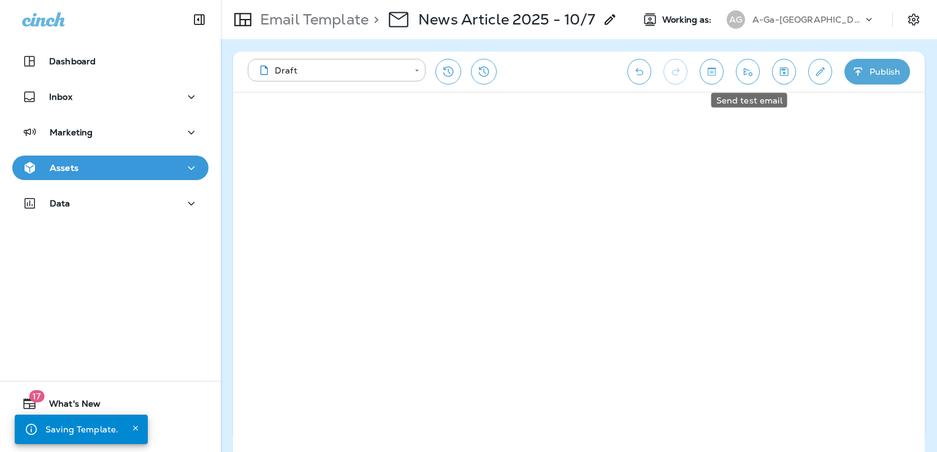
click at [747, 74] on icon "Send test email" at bounding box center [747, 72] width 13 height 12
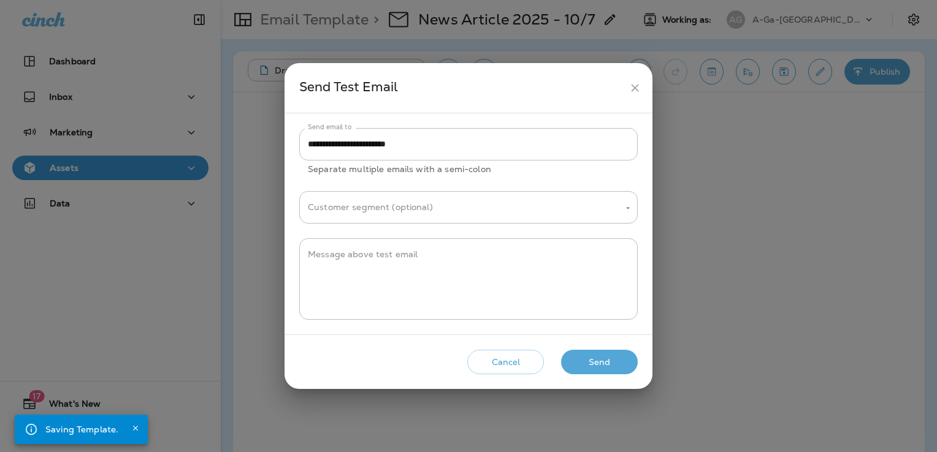
click at [612, 363] on button "Send" at bounding box center [599, 362] width 77 height 25
